Goal: Find specific page/section: Find specific page/section

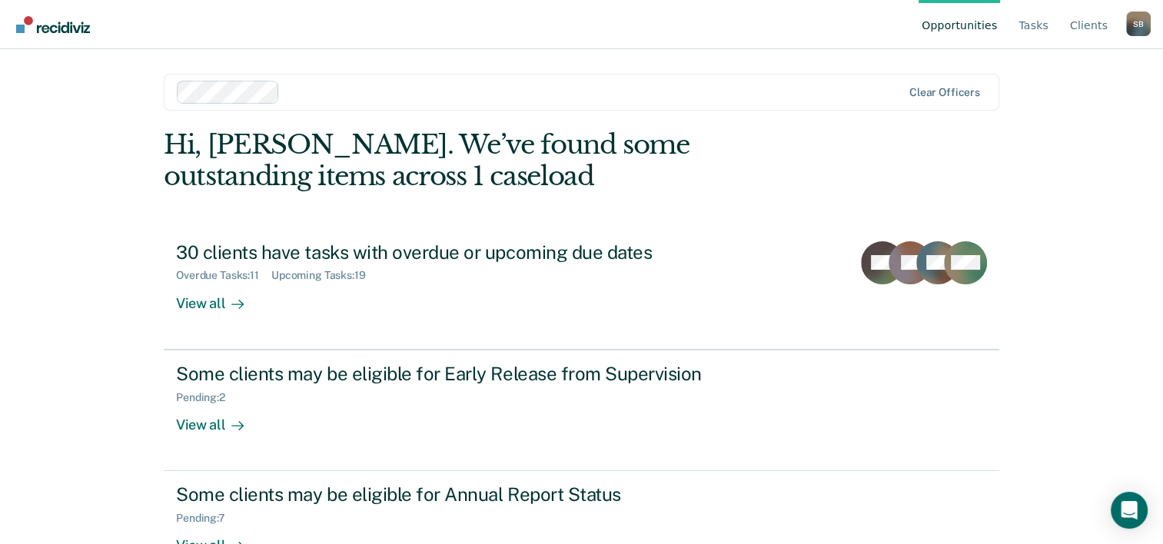
scroll to position [47, 0]
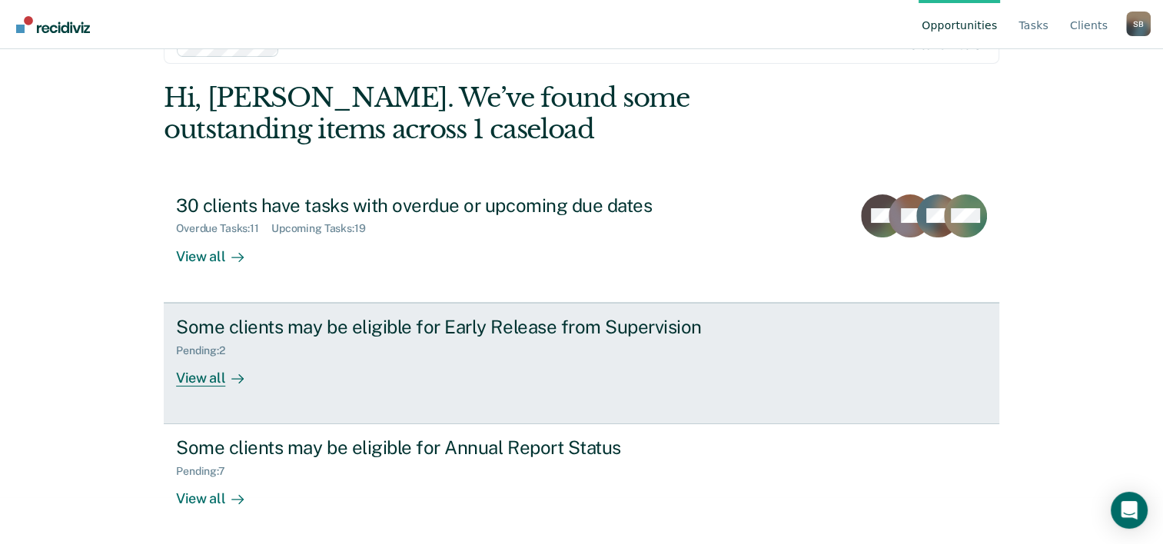
click at [203, 380] on div "View all" at bounding box center [219, 372] width 86 height 30
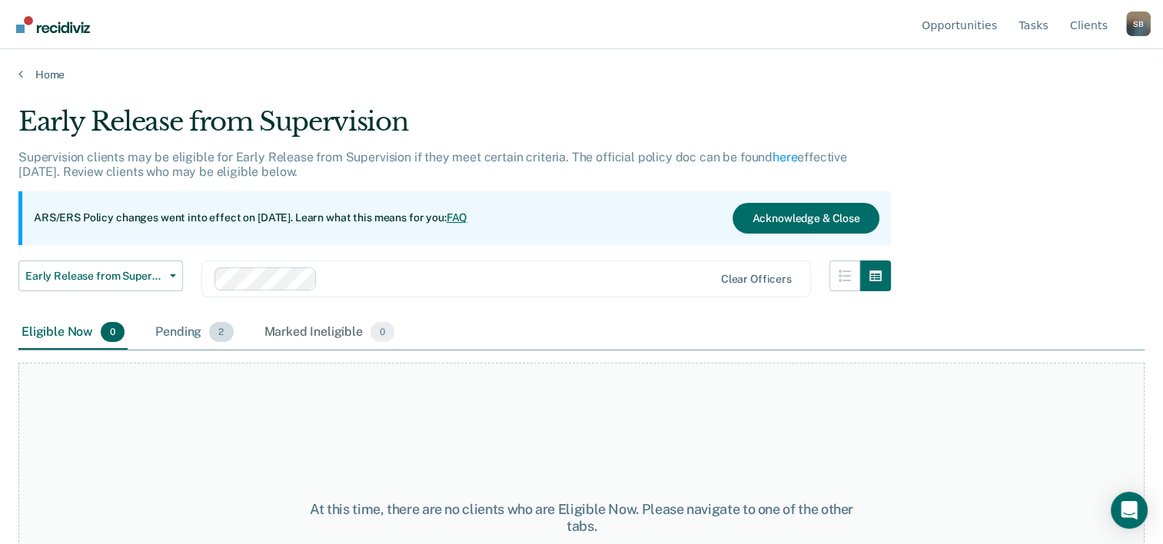
click at [174, 334] on div "Pending 2" at bounding box center [194, 333] width 84 height 34
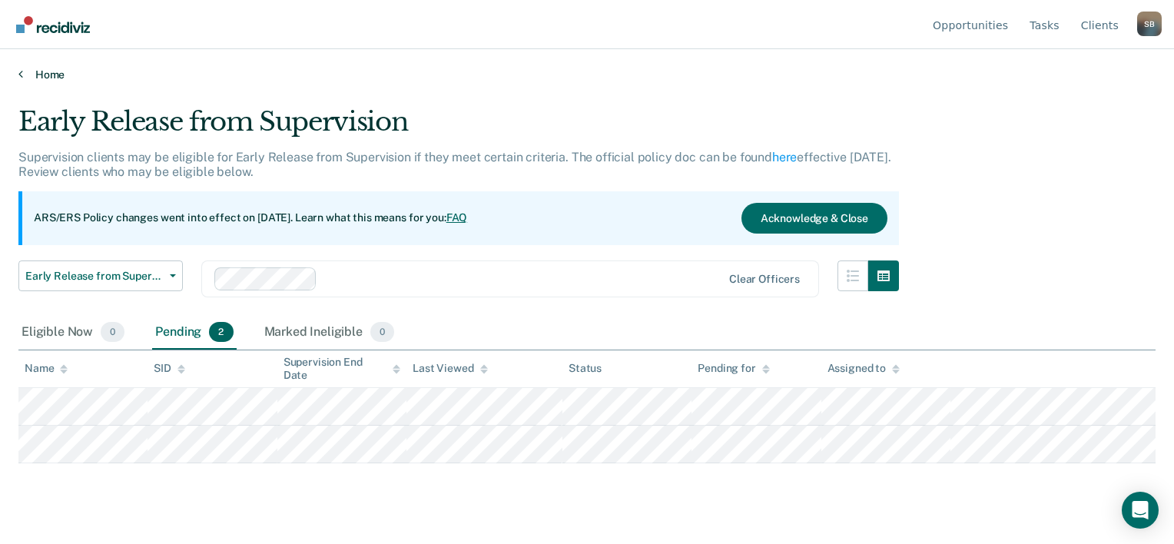
click at [22, 74] on link "Home" at bounding box center [586, 75] width 1137 height 14
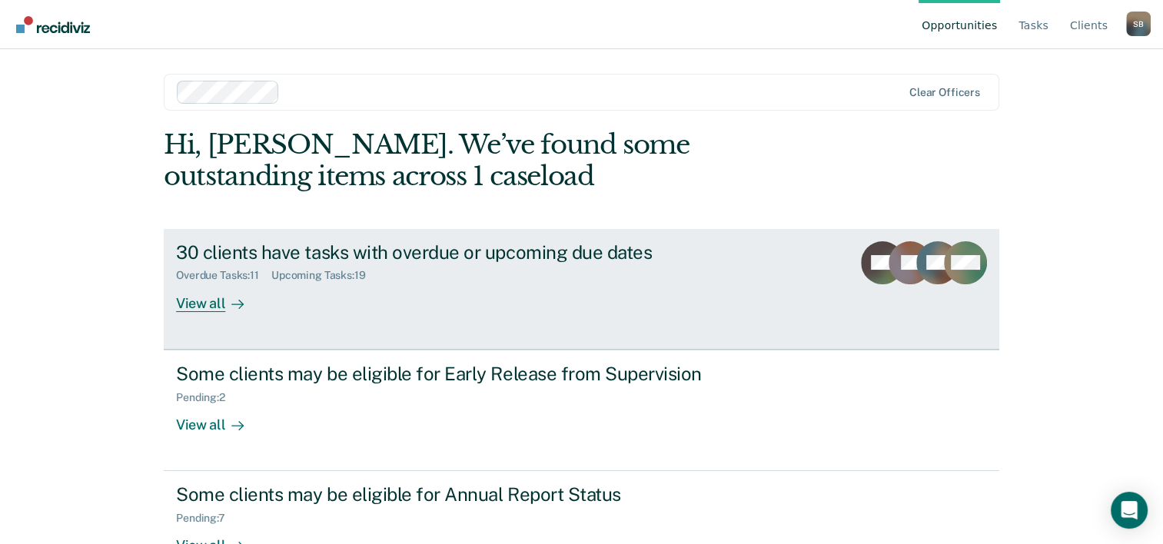
scroll to position [47, 0]
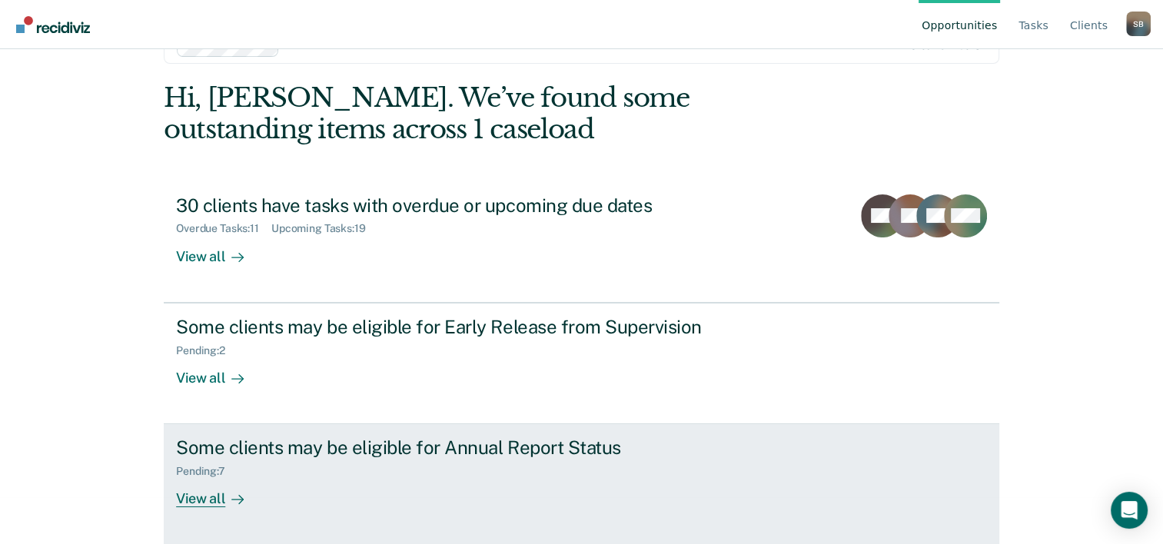
click at [194, 496] on div "View all" at bounding box center [219, 493] width 86 height 30
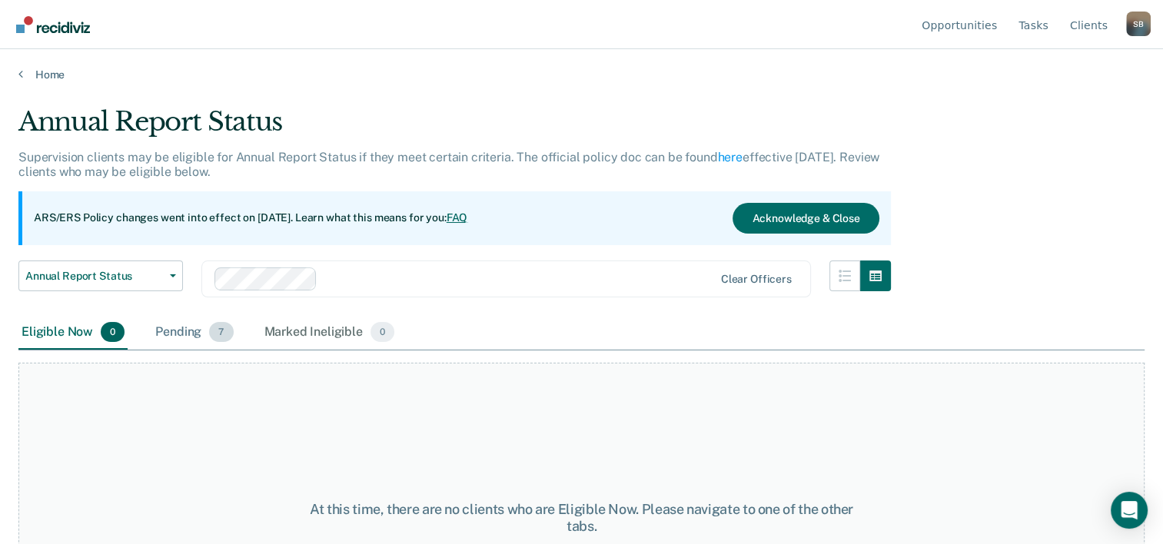
click at [184, 331] on div "Pending 7" at bounding box center [194, 333] width 84 height 34
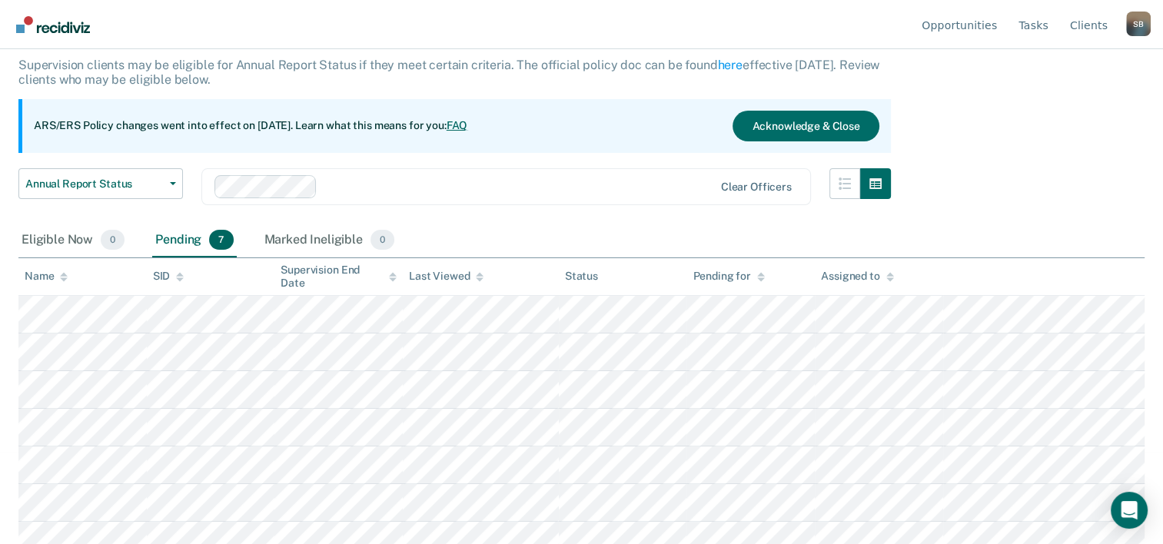
scroll to position [106, 0]
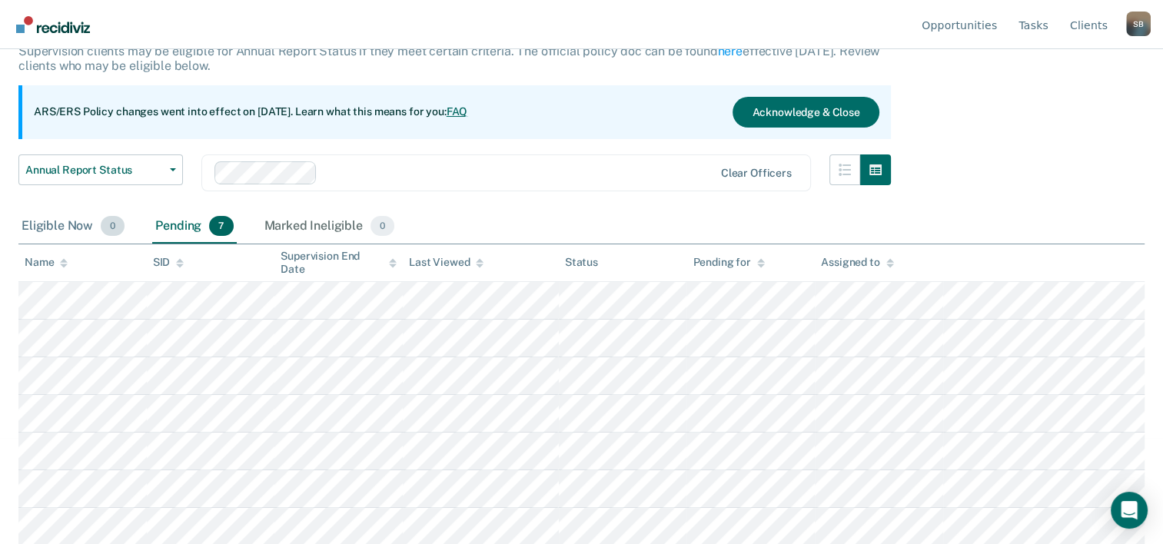
click at [64, 222] on div "Eligible Now 0" at bounding box center [72, 227] width 109 height 34
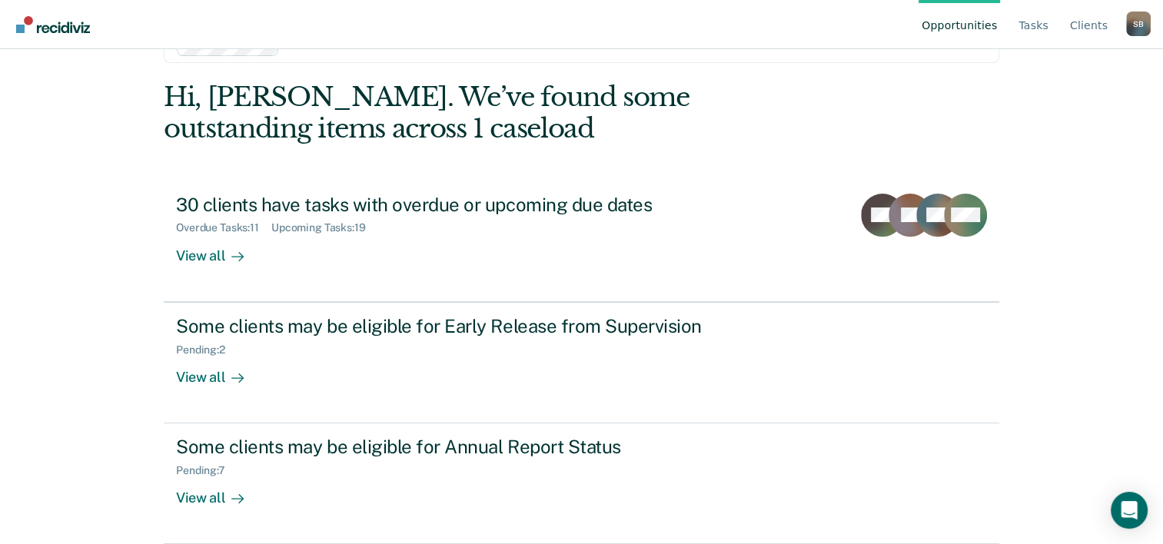
scroll to position [47, 0]
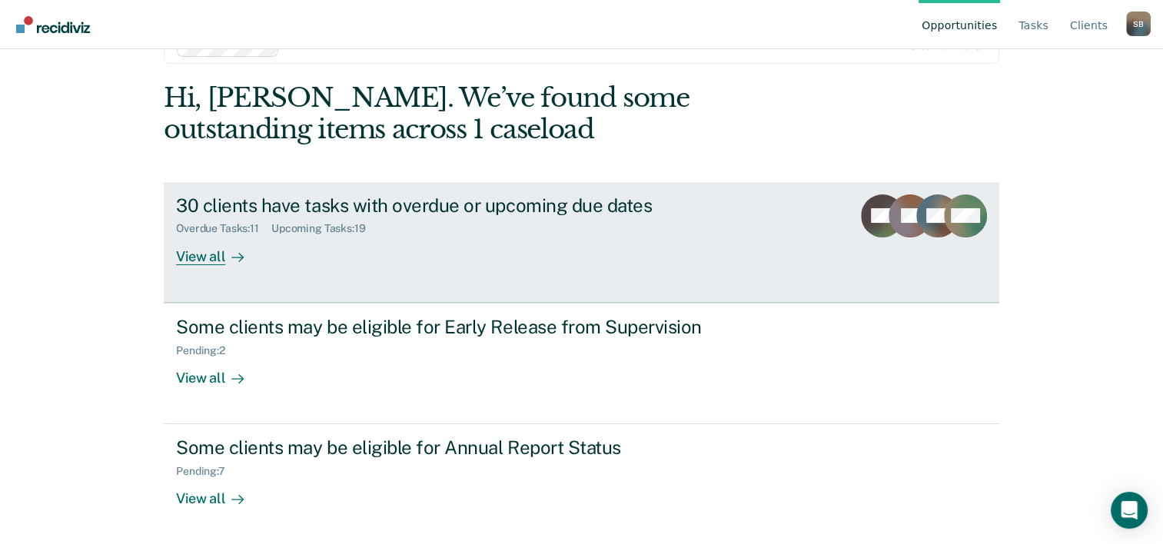
click at [204, 255] on div "View all" at bounding box center [219, 250] width 86 height 30
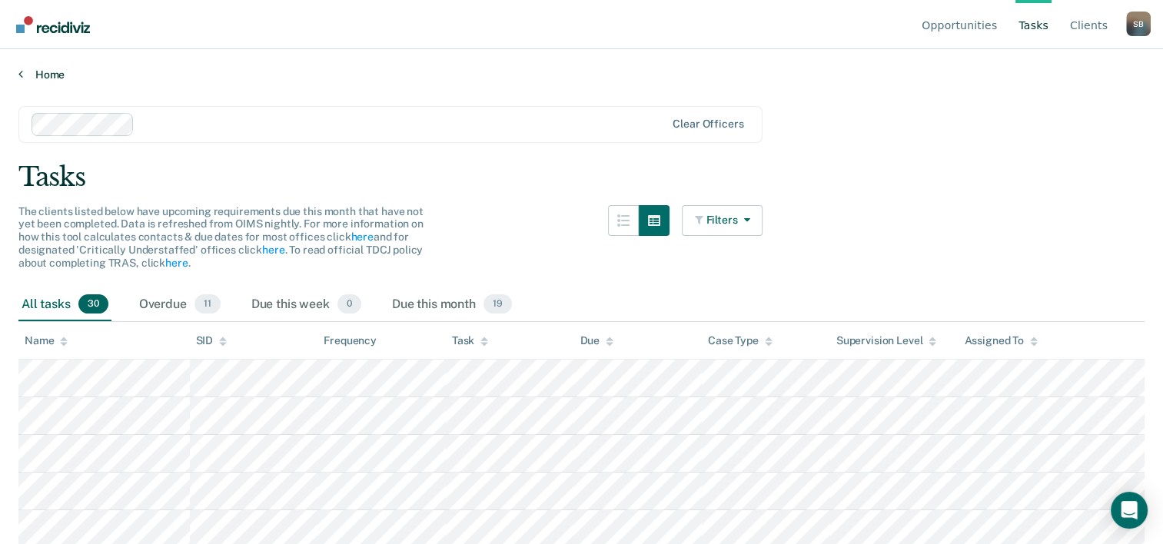
click at [22, 74] on link "Home" at bounding box center [581, 75] width 1126 height 14
